Goal: Transaction & Acquisition: Purchase product/service

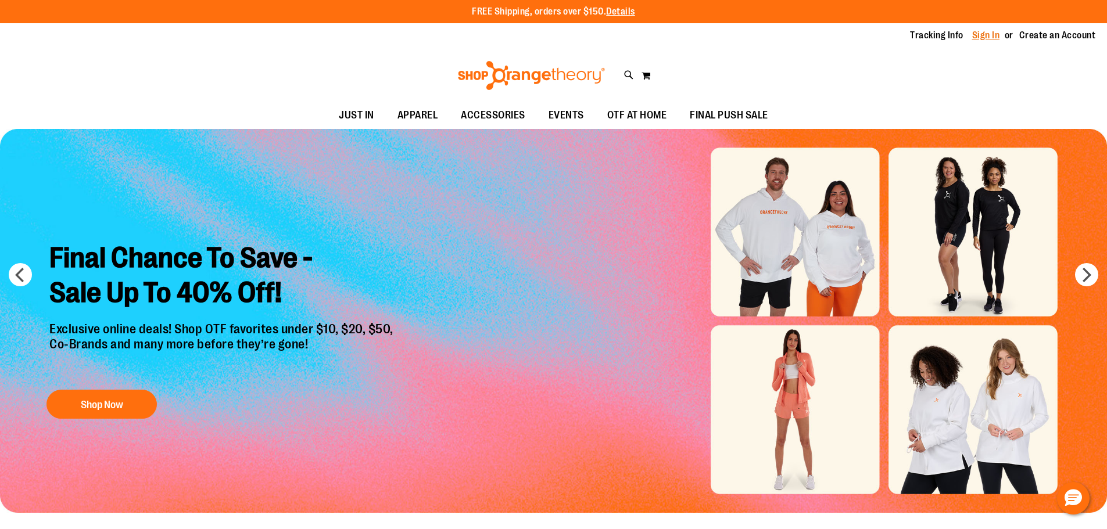
click at [981, 37] on link "Sign In" at bounding box center [986, 35] width 28 height 13
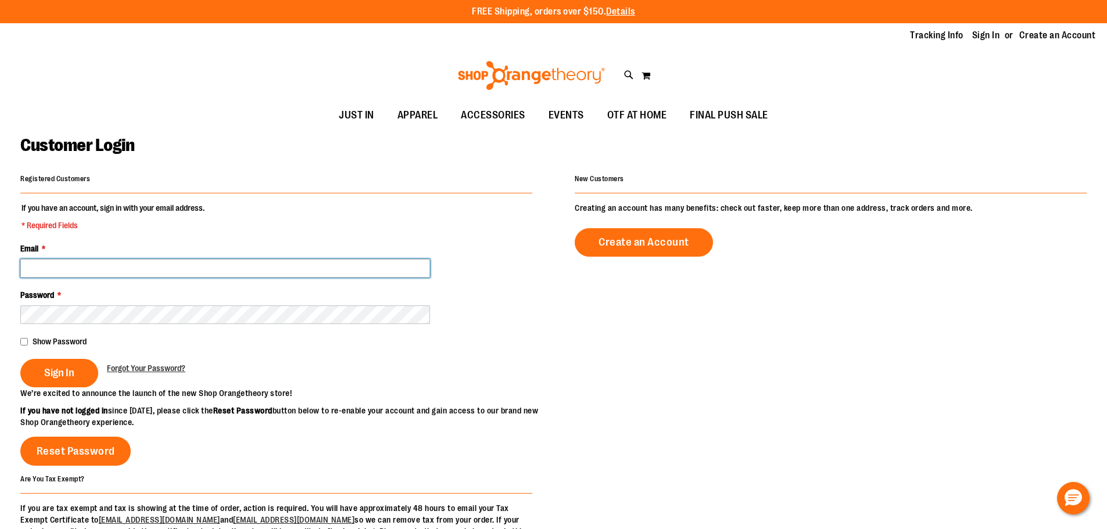
click at [78, 268] on input "Email *" at bounding box center [225, 268] width 410 height 19
click at [155, 267] on input "Email *" at bounding box center [225, 268] width 410 height 19
paste input "**********"
type input "**********"
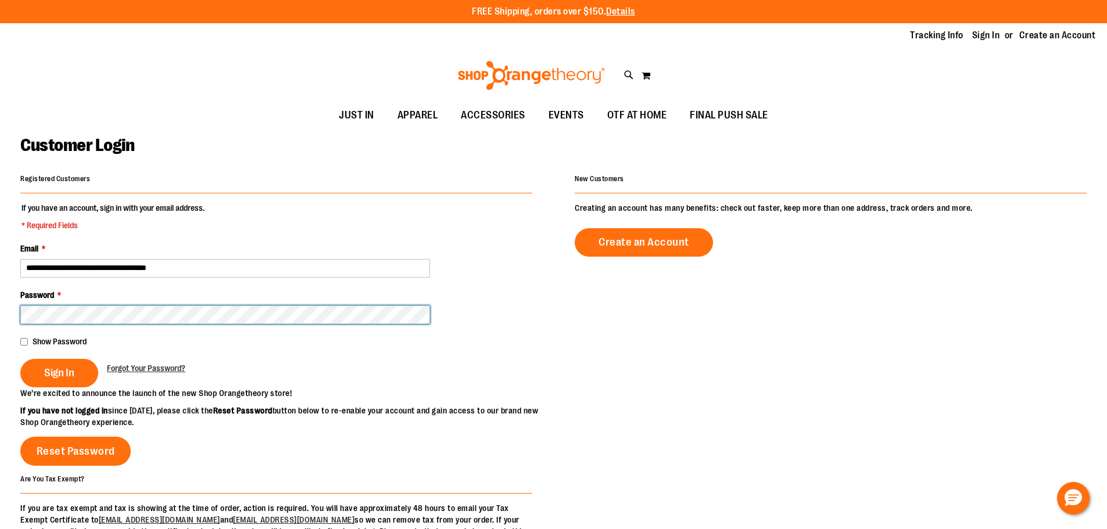
click at [20, 359] on button "Sign In" at bounding box center [59, 373] width 78 height 28
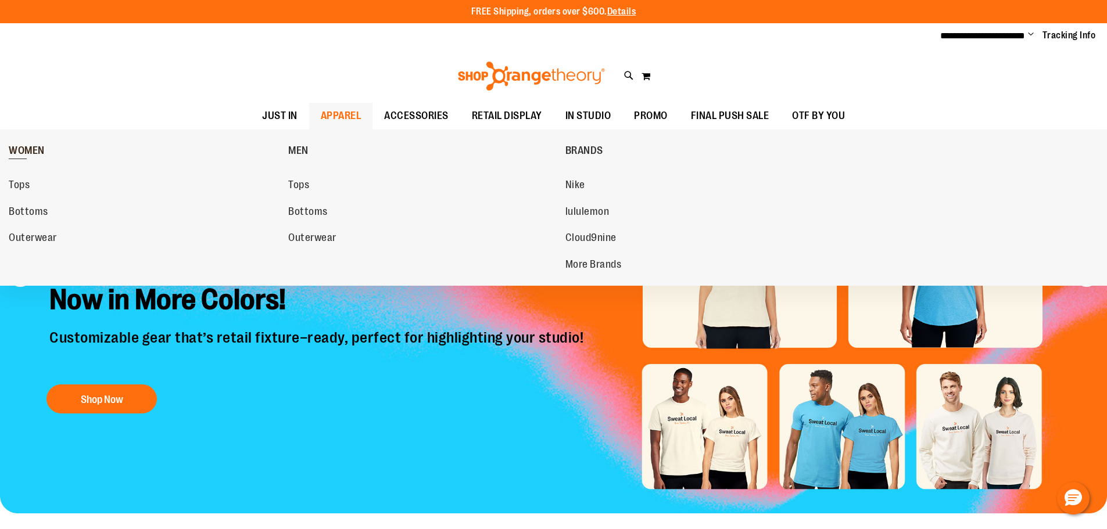
click at [38, 145] on span "WOMEN" at bounding box center [27, 152] width 36 height 15
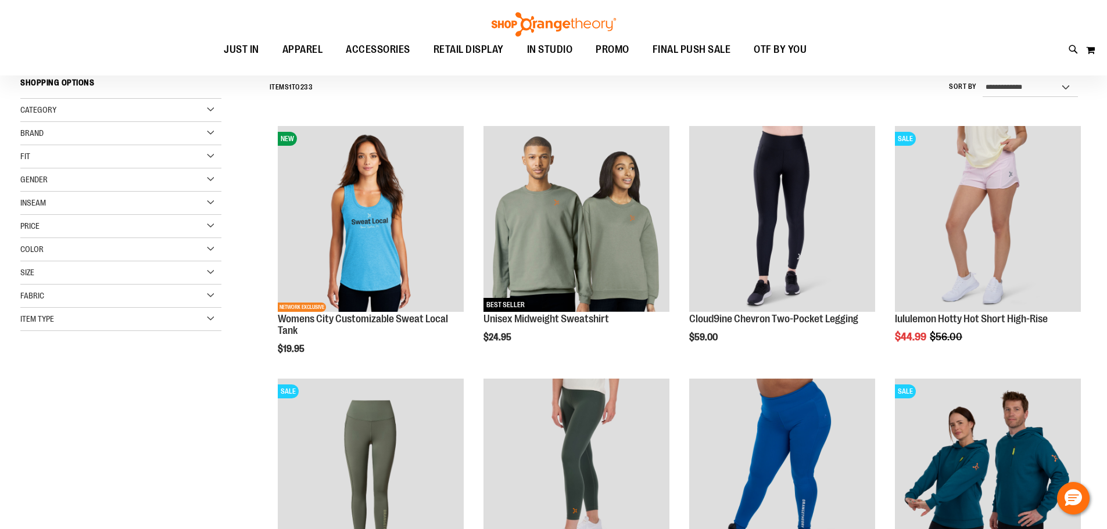
scroll to position [116, 0]
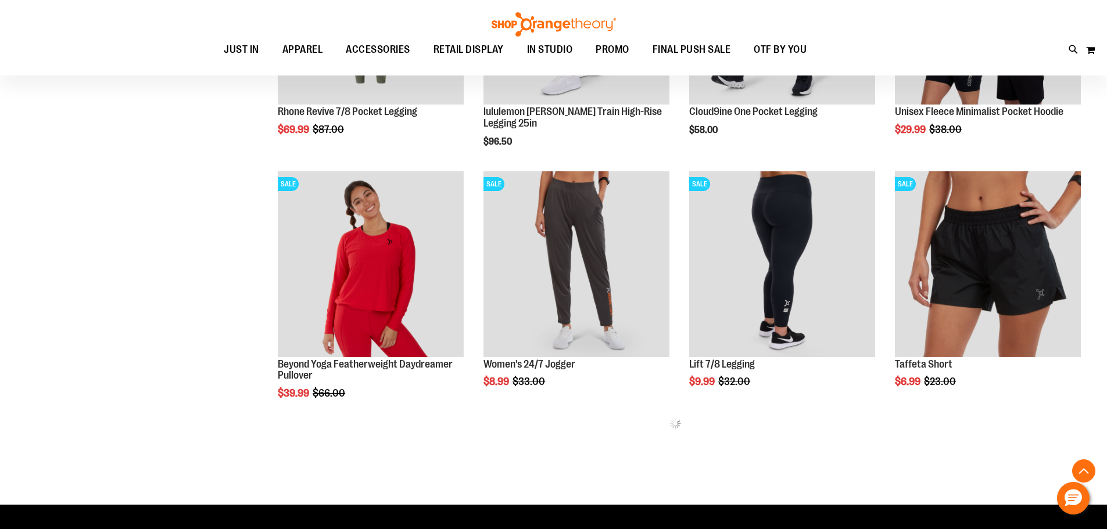
scroll to position [638, 0]
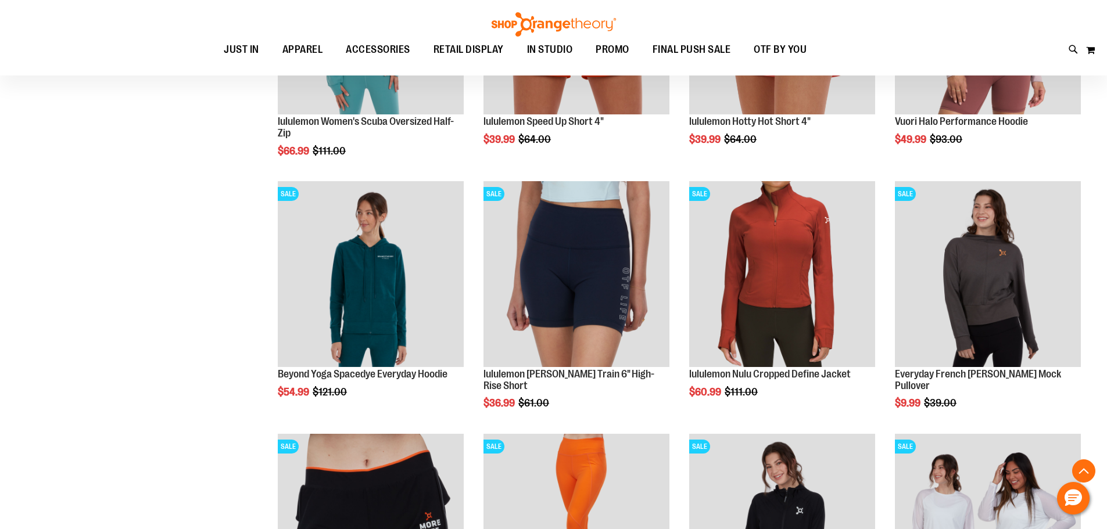
scroll to position [2055, 0]
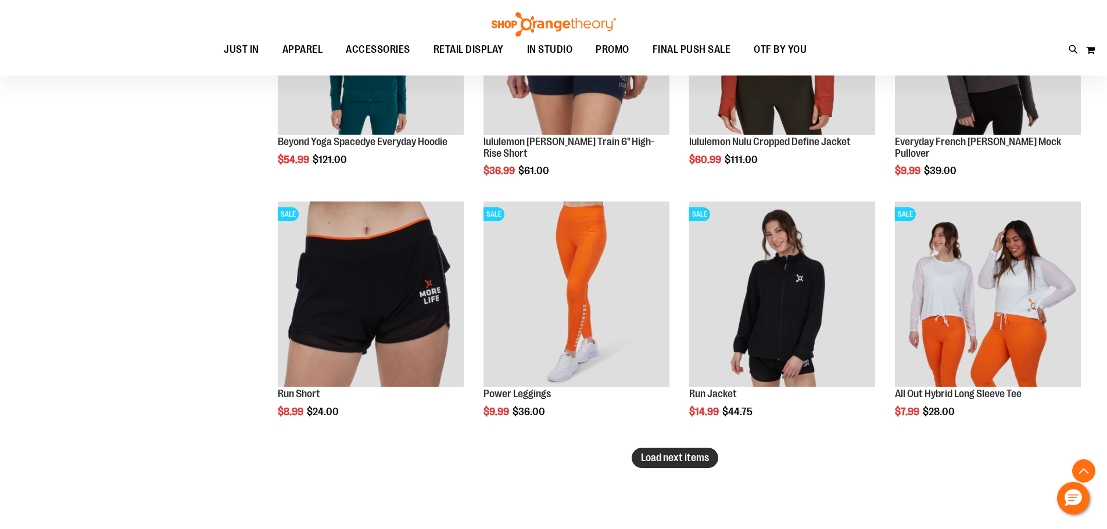
click at [698, 460] on span "Load next items" at bounding box center [675, 458] width 68 height 12
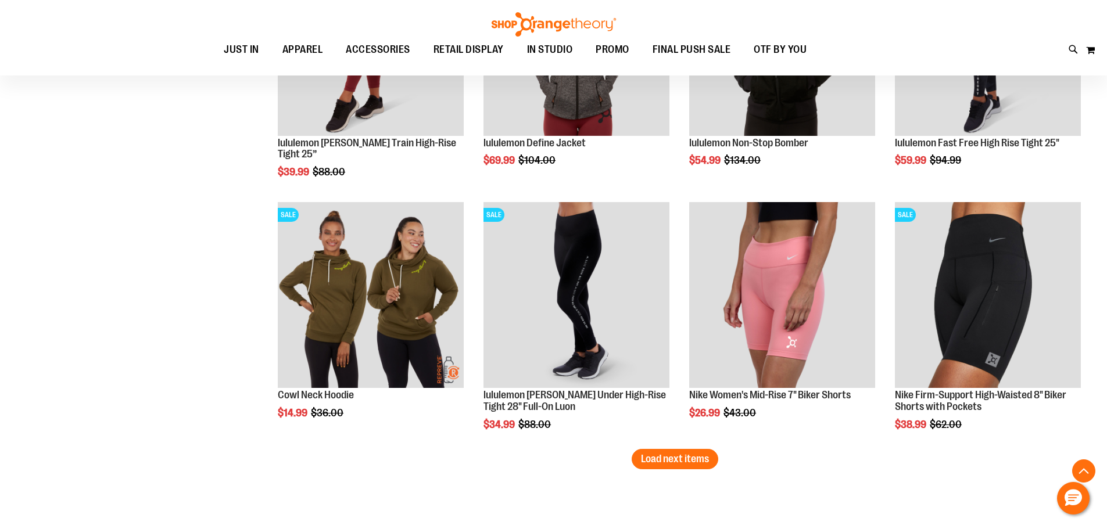
scroll to position [2985, 0]
